Goal: Find specific page/section: Find specific page/section

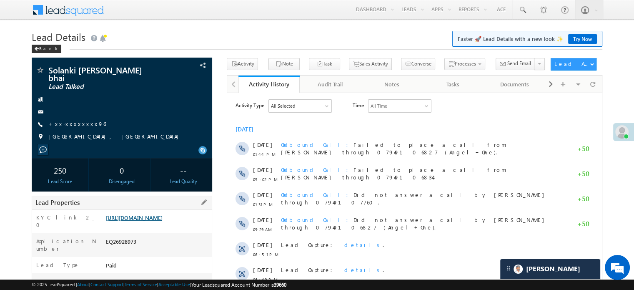
scroll to position [4078, 0]
click at [133, 221] on link "https://angelbroking1-pk3em7sa.customui-test.leadsquared.com?leadId=18838d42-ca…" at bounding box center [134, 217] width 57 height 7
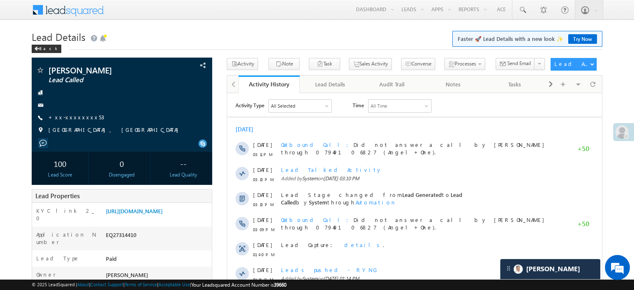
scroll to position [4437, 0]
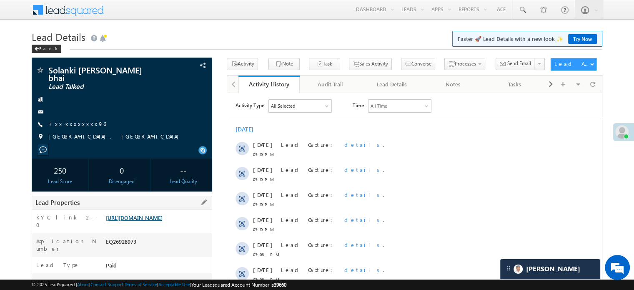
click at [147, 215] on link "https://angelbroking1-pk3em7sa.customui-test.leadsquared.com?leadId=18838d42-ca…" at bounding box center [134, 217] width 57 height 7
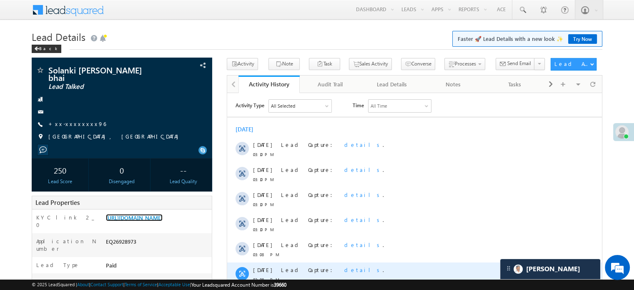
scroll to position [208, 0]
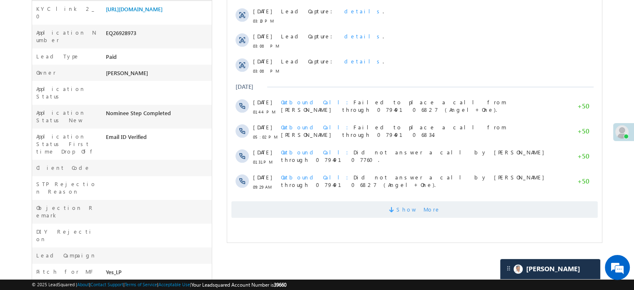
click at [379, 202] on span "Show More" at bounding box center [414, 209] width 366 height 17
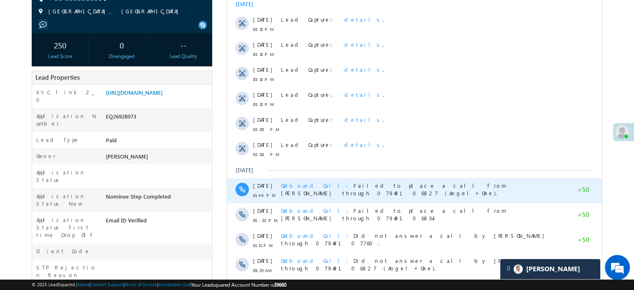
scroll to position [0, 0]
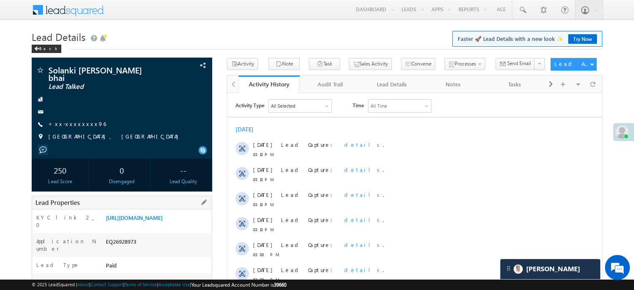
drag, startPoint x: 104, startPoint y: 210, endPoint x: 197, endPoint y: 223, distance: 94.7
click at [200, 225] on div "https://angelbroking1-pk3em7sa.customui-test.leadsquared.com?leadId=18838d42-ca…" at bounding box center [158, 219] width 108 height 12
copy link "https://angelbroking1-pk3em7sa.customui-test.leadsquared.com?leadId=18838d42-ca…"
click at [298, 36] on h1 "Lead Details Faster 🚀 Lead Details with a new look ✨ Try Now" at bounding box center [317, 36] width 570 height 16
click at [128, 221] on link "https://angelbroking1-pk3em7sa.customui-test.leadsquared.com?leadId=18838d42-ca…" at bounding box center [134, 217] width 57 height 7
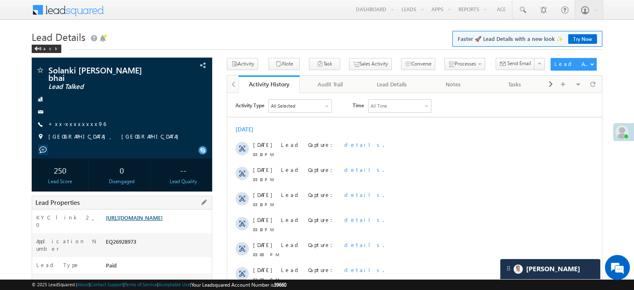
click at [162, 214] on link "https://angelbroking1-pk3em7sa.customui-test.leadsquared.com?leadId=18838d42-ca…" at bounding box center [134, 217] width 57 height 7
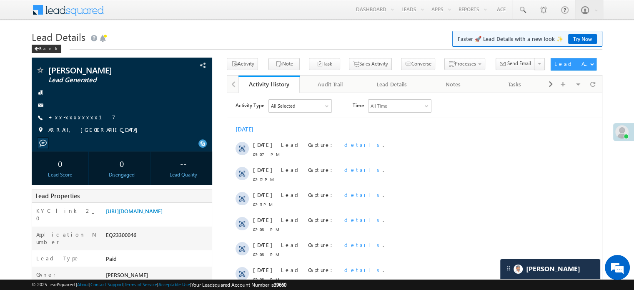
click at [414, 122] on div "Today 18 Aug 03:07 PM Lead Capture: details . 18 Aug 02:12 PM Lead Capture: det…" at bounding box center [414, 254] width 375 height 266
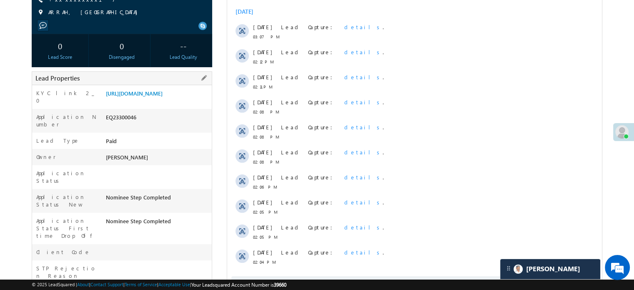
scroll to position [42, 0]
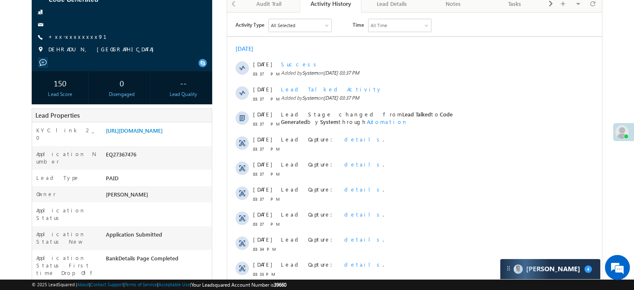
scroll to position [167, 0]
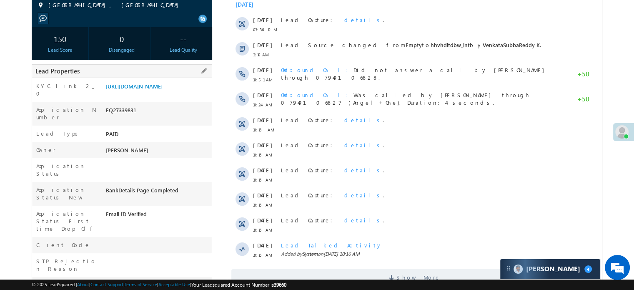
scroll to position [125, 0]
click at [162, 89] on link "[URL][DOMAIN_NAME]" at bounding box center [134, 85] width 57 height 7
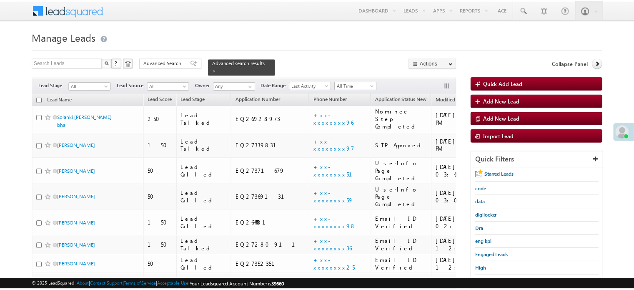
scroll to position [54, 0]
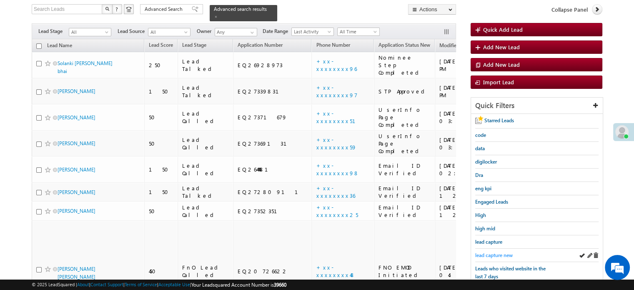
click at [494, 252] on span "lead capture new" at bounding box center [493, 255] width 37 height 6
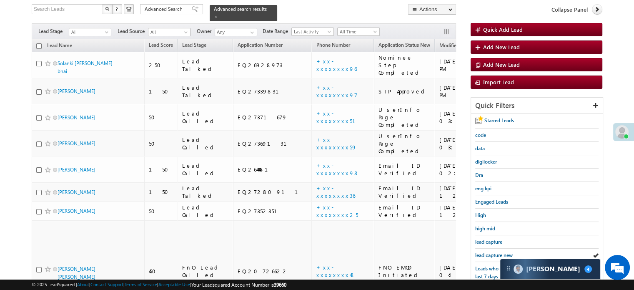
click at [494, 252] on span "lead capture new" at bounding box center [493, 255] width 37 height 6
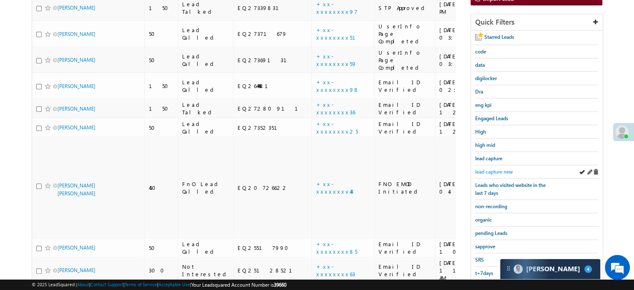
scroll to position [0, 0]
click at [492, 169] on span "lead capture new" at bounding box center [493, 171] width 37 height 6
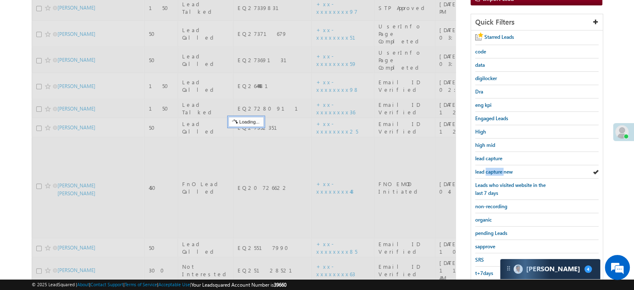
click at [492, 169] on span "lead capture new" at bounding box center [493, 171] width 37 height 6
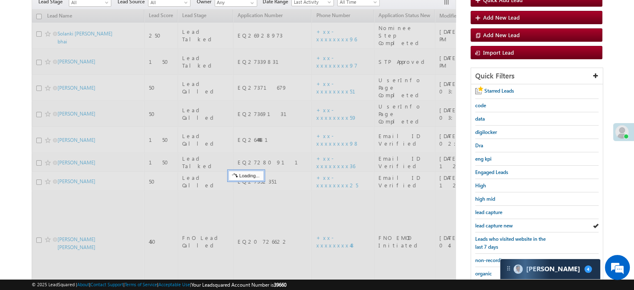
scroll to position [54, 0]
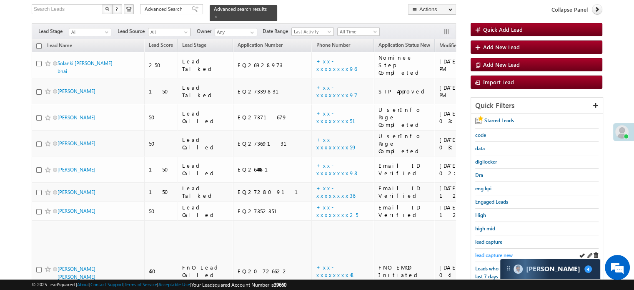
click at [498, 252] on span "lead capture new" at bounding box center [493, 255] width 37 height 6
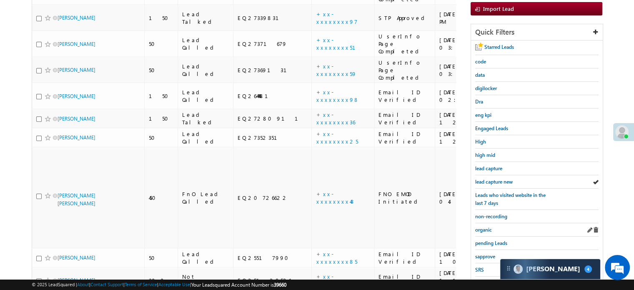
scroll to position [179, 0]
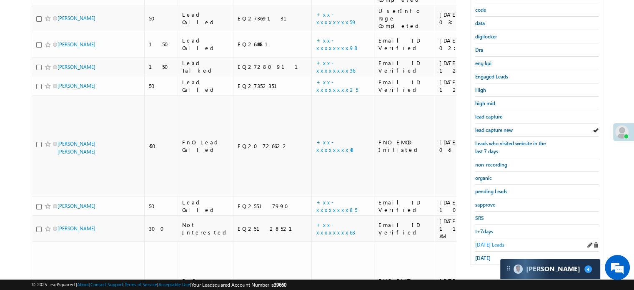
click at [486, 241] on span "Today's Leads" at bounding box center [489, 244] width 29 height 6
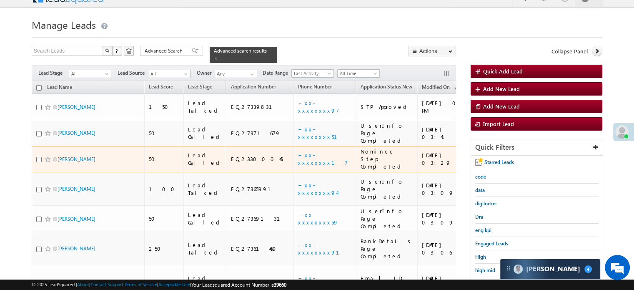
scroll to position [95, 0]
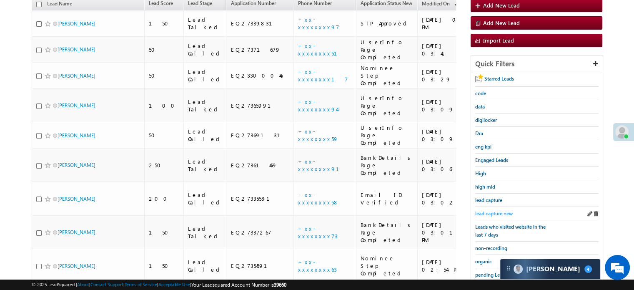
click at [486, 210] on span "lead capture new" at bounding box center [493, 213] width 37 height 6
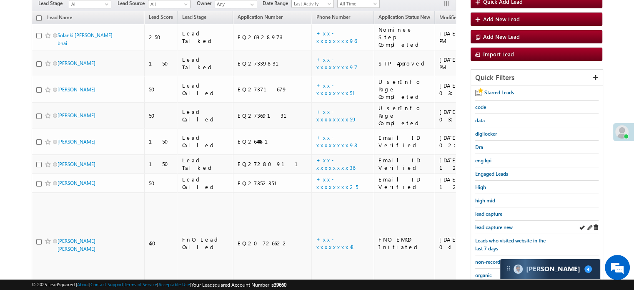
scroll to position [83, 0]
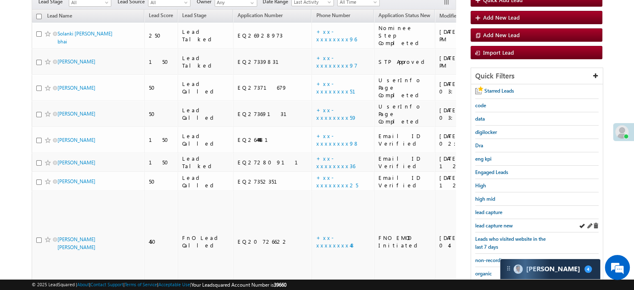
click at [492, 227] on div "lead capture new" at bounding box center [536, 225] width 123 height 13
click at [490, 222] on span "lead capture new" at bounding box center [493, 225] width 37 height 6
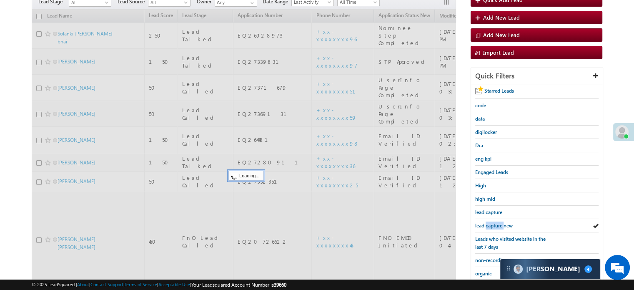
click at [490, 222] on span "lead capture new" at bounding box center [493, 225] width 37 height 6
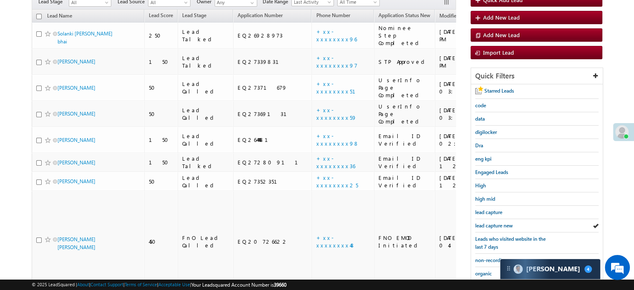
click at [490, 222] on span "lead capture new" at bounding box center [493, 225] width 37 height 6
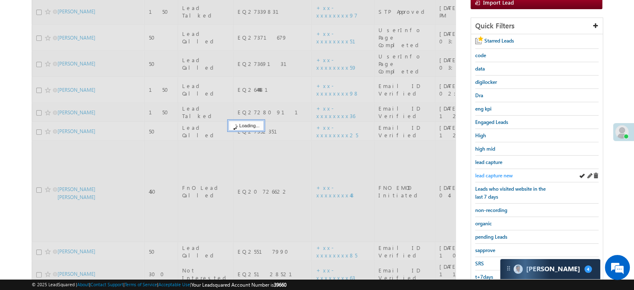
scroll to position [179, 0]
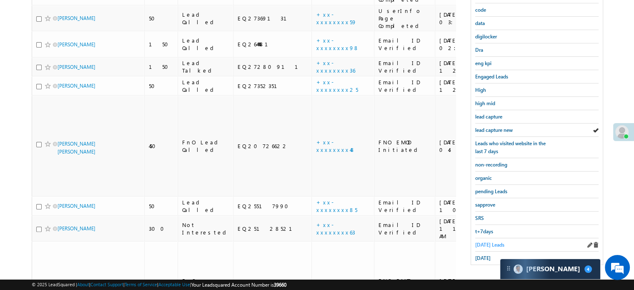
click at [487, 240] on link "Today's Leads" at bounding box center [489, 244] width 29 height 8
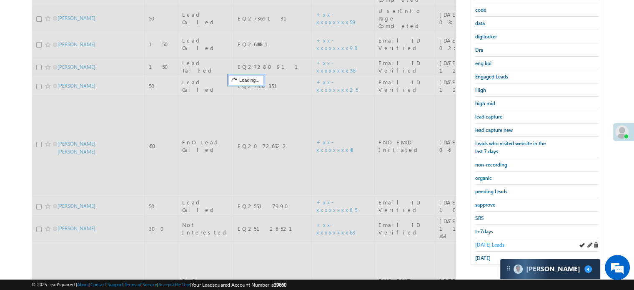
click at [488, 241] on span "Today's Leads" at bounding box center [489, 244] width 29 height 6
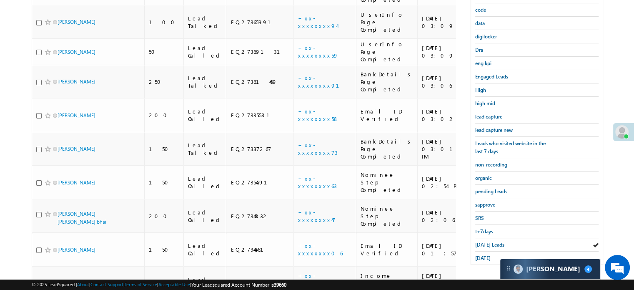
scroll to position [54, 0]
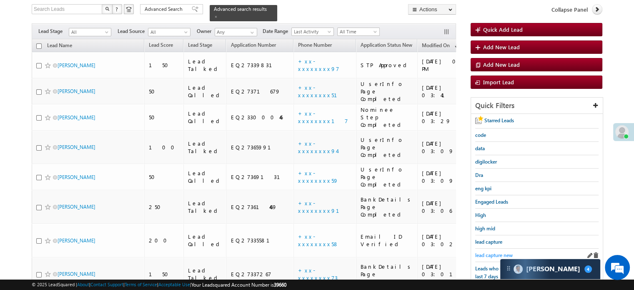
click at [496, 252] on span "lead capture new" at bounding box center [493, 255] width 37 height 6
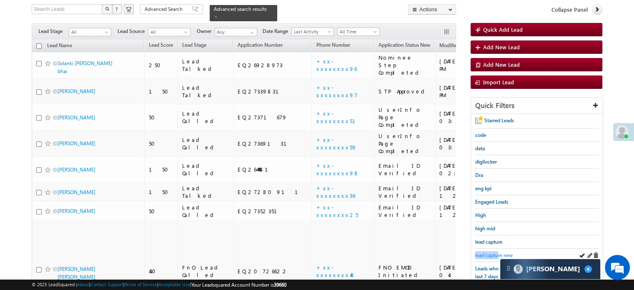
click at [498, 251] on link "lead capture new" at bounding box center [493, 255] width 37 height 8
click at [493, 256] on link "lead capture new" at bounding box center [493, 255] width 37 height 8
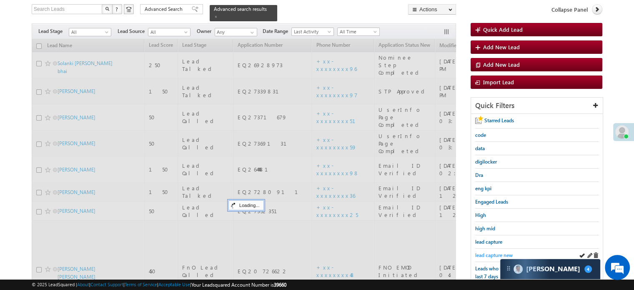
click at [490, 253] on span "lead capture new" at bounding box center [493, 255] width 37 height 6
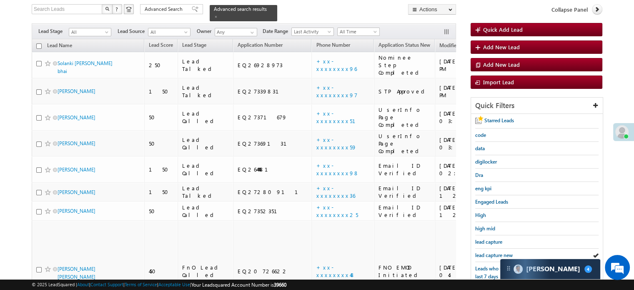
click at [490, 253] on span "lead capture new" at bounding box center [493, 255] width 37 height 6
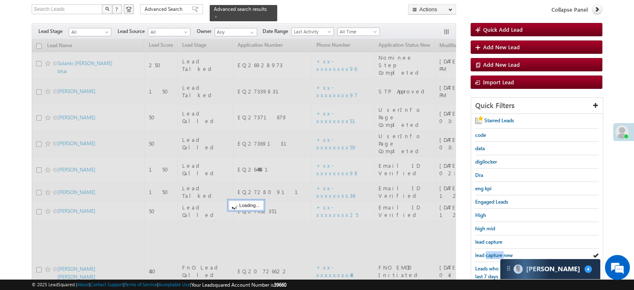
click at [490, 253] on span "lead capture new" at bounding box center [493, 255] width 37 height 6
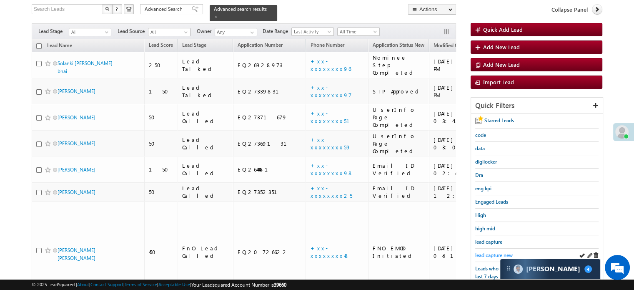
click at [494, 254] on span "lead capture new" at bounding box center [493, 255] width 37 height 6
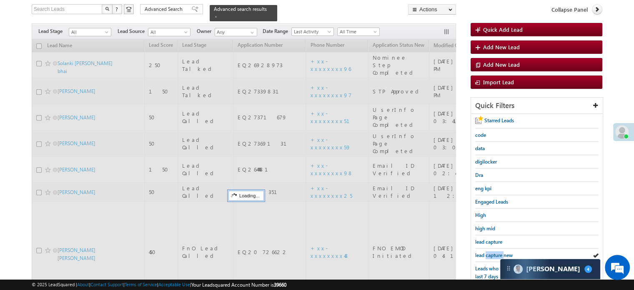
click at [494, 254] on span "lead capture new" at bounding box center [493, 255] width 37 height 6
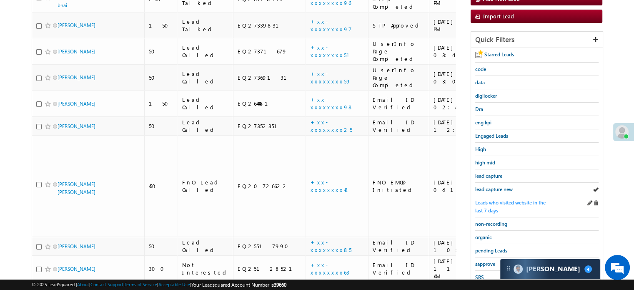
scroll to position [179, 0]
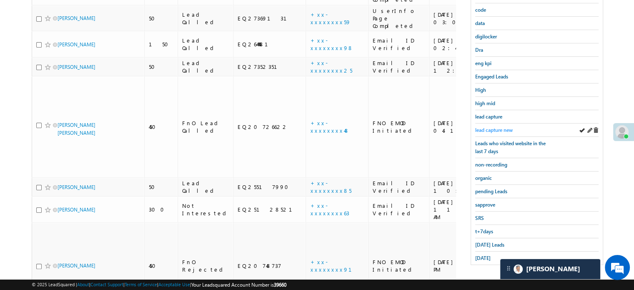
click at [493, 128] on span "lead capture new" at bounding box center [493, 130] width 37 height 6
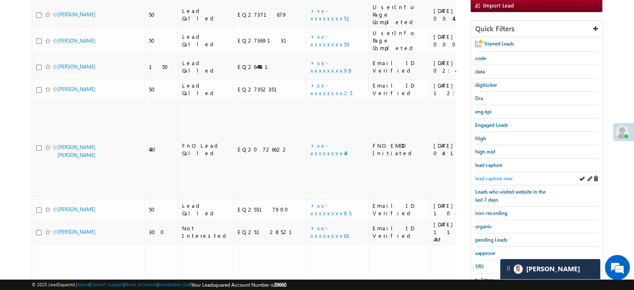
scroll to position [54, 0]
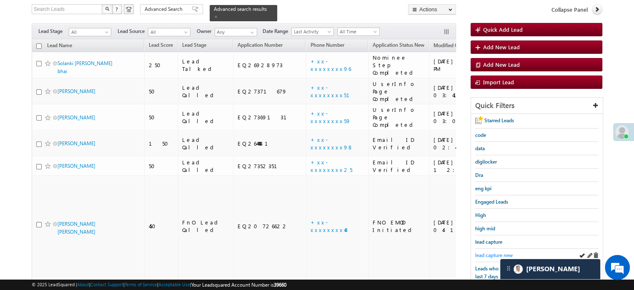
click at [486, 252] on span "lead capture new" at bounding box center [493, 255] width 37 height 6
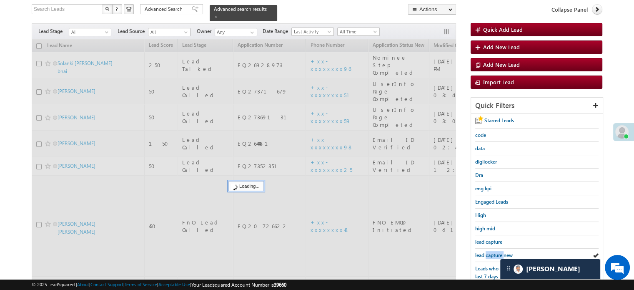
click at [486, 252] on span "lead capture new" at bounding box center [493, 255] width 37 height 6
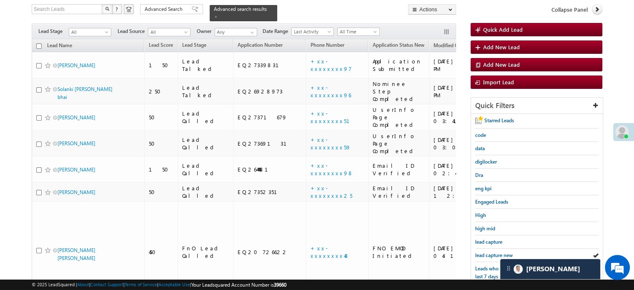
click at [486, 252] on span "lead capture new" at bounding box center [493, 255] width 37 height 6
click at [485, 252] on span "lead capture new" at bounding box center [493, 255] width 37 height 6
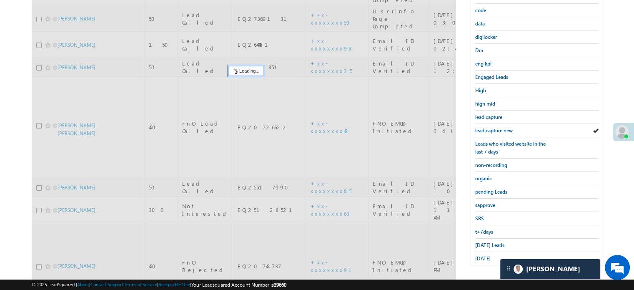
scroll to position [179, 0]
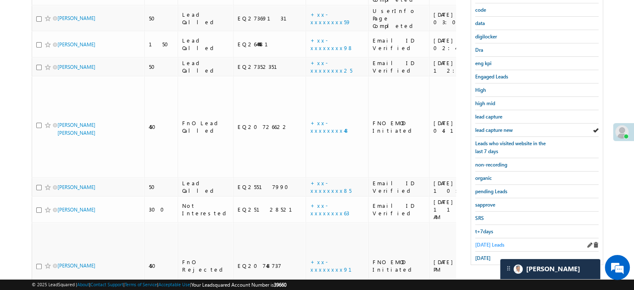
click at [485, 243] on span "Today's Leads" at bounding box center [489, 244] width 29 height 6
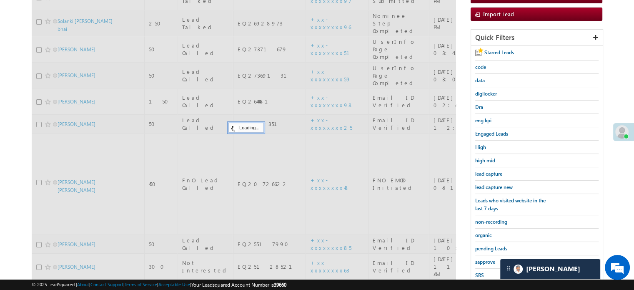
scroll to position [54, 0]
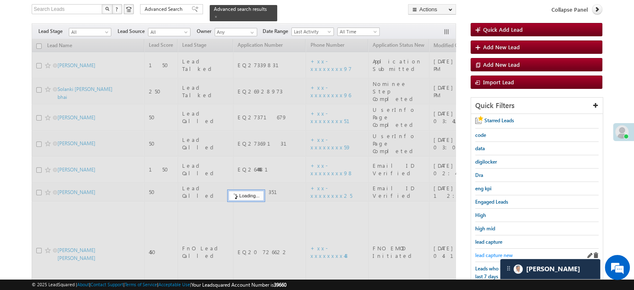
click at [496, 254] on span "lead capture new" at bounding box center [493, 255] width 37 height 6
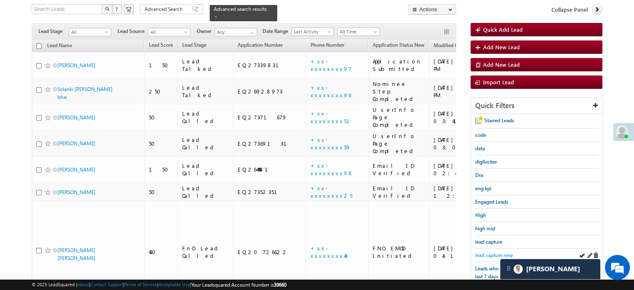
click at [492, 252] on span "lead capture new" at bounding box center [493, 255] width 37 height 6
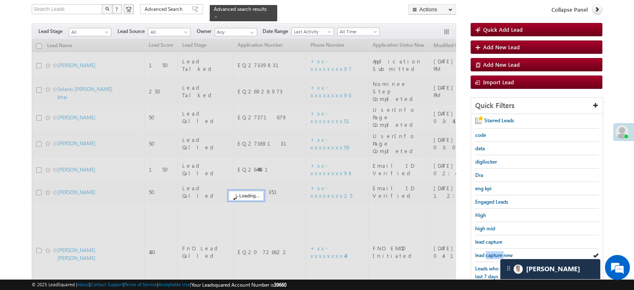
click at [492, 252] on span "lead capture new" at bounding box center [493, 255] width 37 height 6
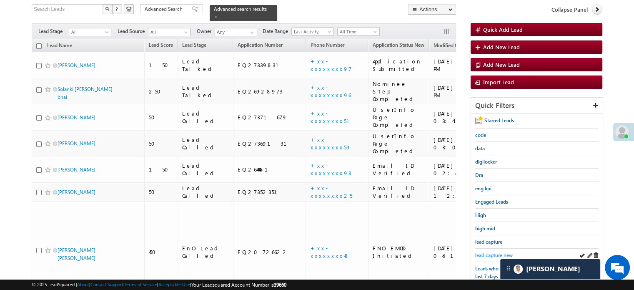
click at [498, 252] on span "lead capture new" at bounding box center [493, 255] width 37 height 6
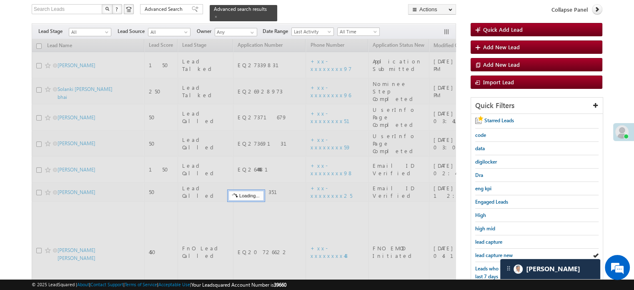
click at [498, 252] on span "lead capture new" at bounding box center [493, 255] width 37 height 6
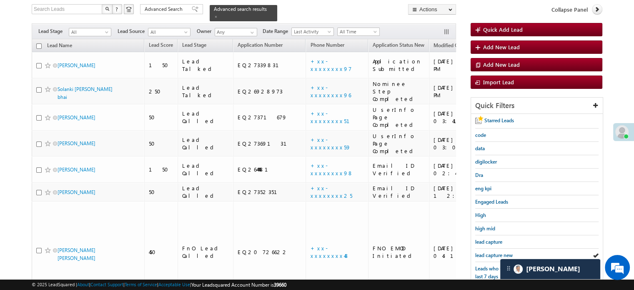
click at [498, 252] on span "lead capture new" at bounding box center [493, 255] width 37 height 6
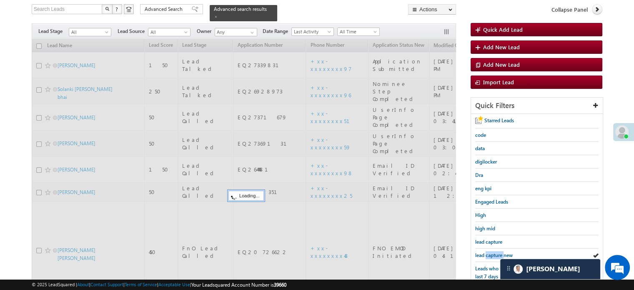
click at [498, 252] on span "lead capture new" at bounding box center [493, 255] width 37 height 6
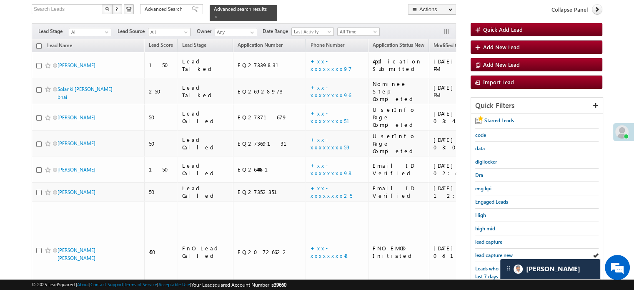
click at [498, 252] on span "lead capture new" at bounding box center [493, 255] width 37 height 6
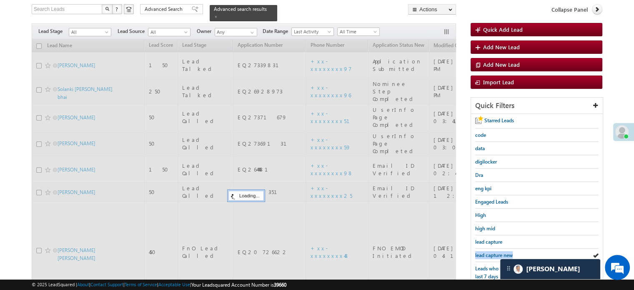
click at [498, 252] on span "lead capture new" at bounding box center [493, 255] width 37 height 6
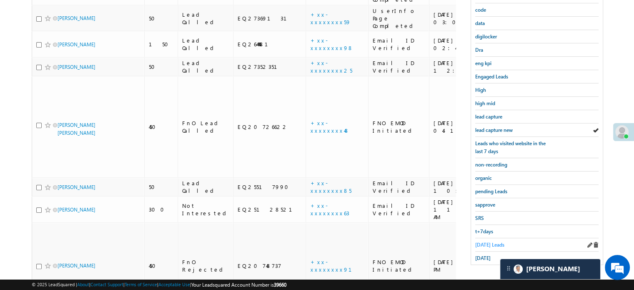
click at [489, 241] on span "Today's Leads" at bounding box center [489, 244] width 29 height 6
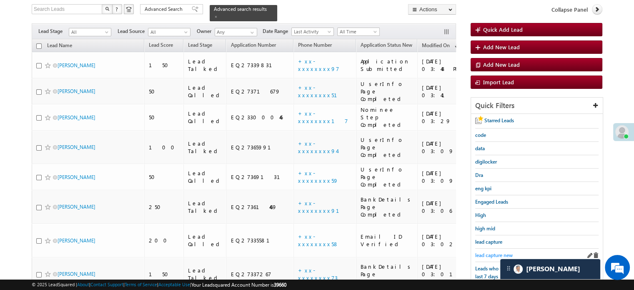
click at [487, 252] on span "lead capture new" at bounding box center [493, 255] width 37 height 6
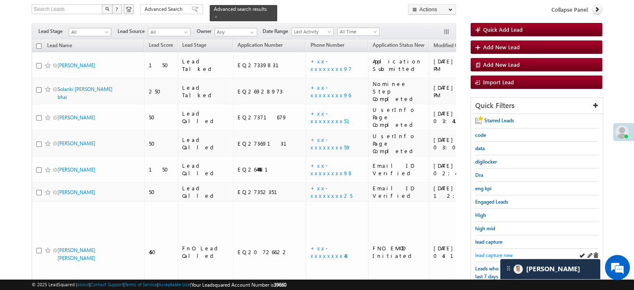
click at [486, 252] on span "lead capture new" at bounding box center [493, 255] width 37 height 6
click at [499, 252] on span "lead capture new" at bounding box center [493, 255] width 37 height 6
click at [489, 252] on span "lead capture new" at bounding box center [493, 255] width 37 height 6
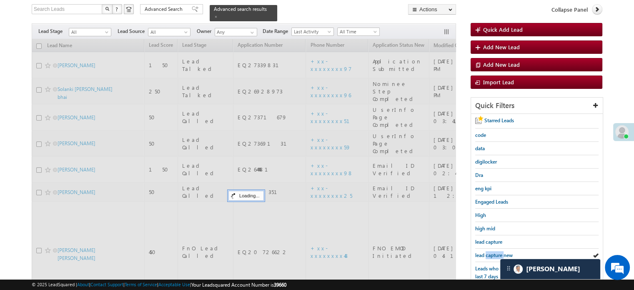
click at [489, 252] on span "lead capture new" at bounding box center [493, 255] width 37 height 6
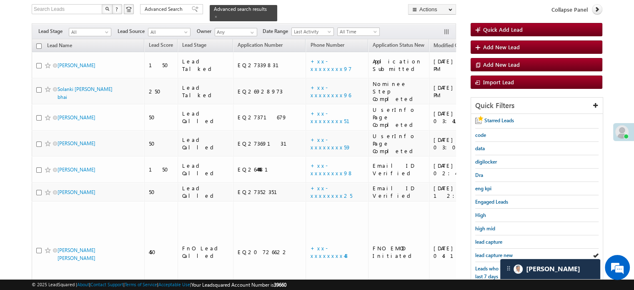
click at [489, 252] on span "lead capture new" at bounding box center [493, 255] width 37 height 6
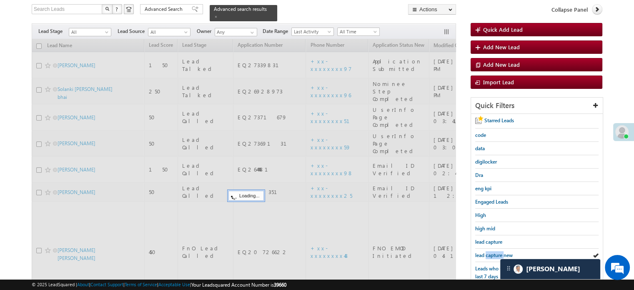
click at [489, 252] on span "lead capture new" at bounding box center [493, 255] width 37 height 6
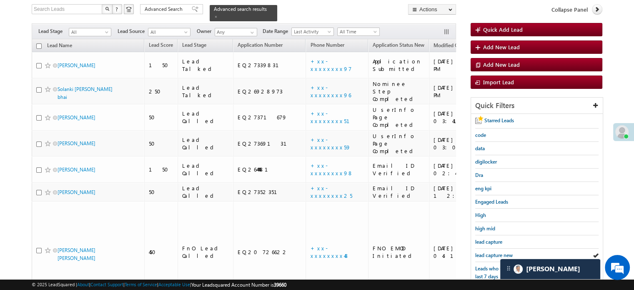
scroll to position [179, 0]
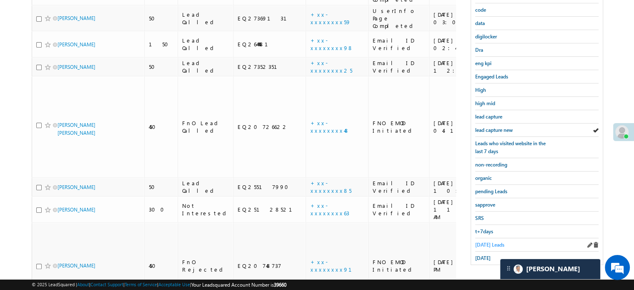
click at [488, 242] on span "Today's Leads" at bounding box center [489, 244] width 29 height 6
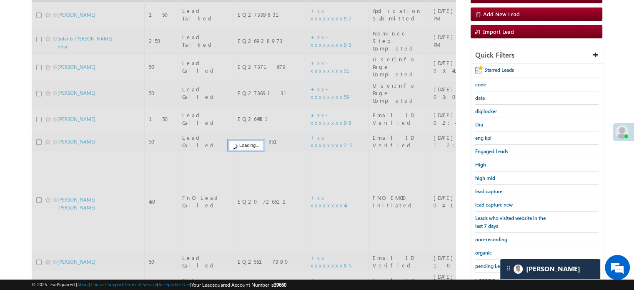
scroll to position [12, 0]
